Goal: Find specific page/section: Find specific page/section

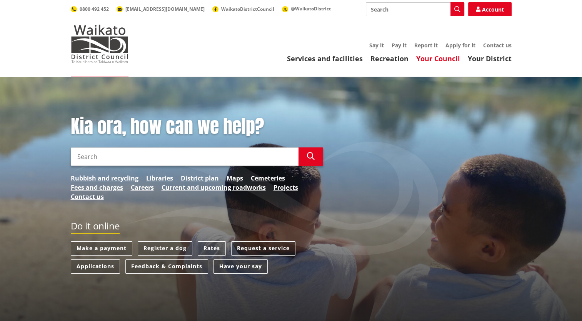
click at [435, 57] on link "Your Council" at bounding box center [438, 58] width 44 height 9
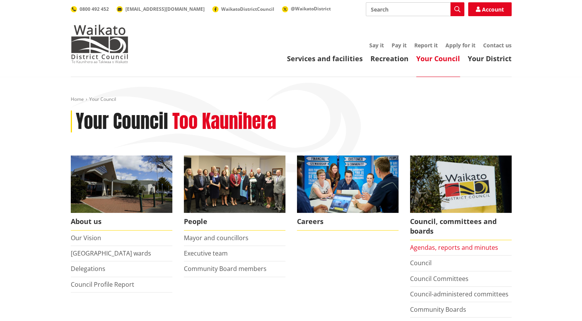
click at [440, 248] on link "Agendas, reports and minutes" at bounding box center [454, 247] width 88 height 8
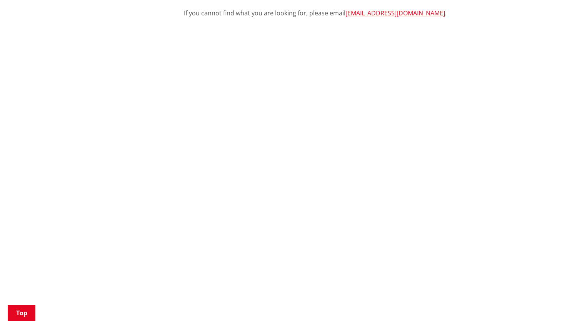
scroll to position [308, 0]
